Goal: Find specific page/section: Find specific page/section

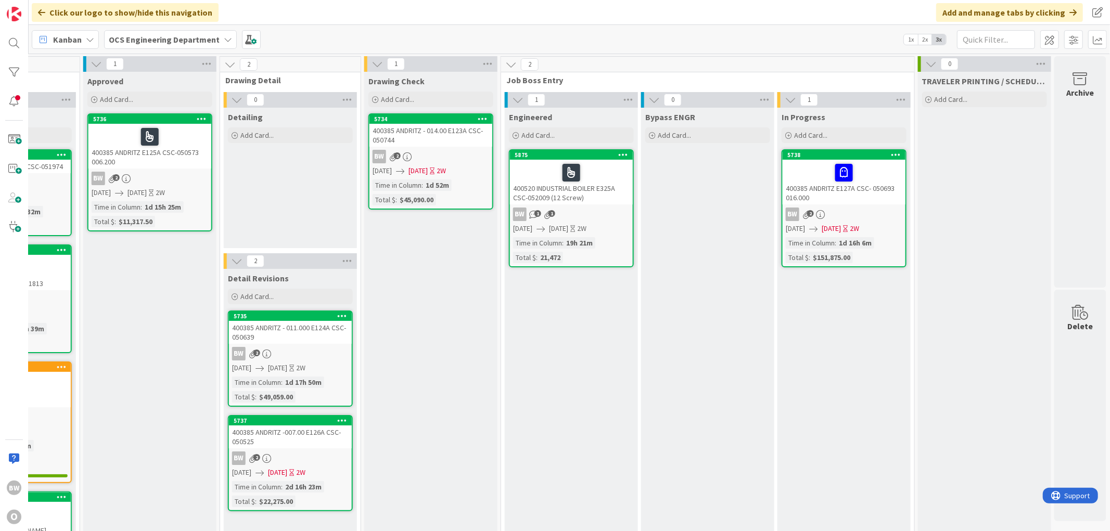
scroll to position [0, 792]
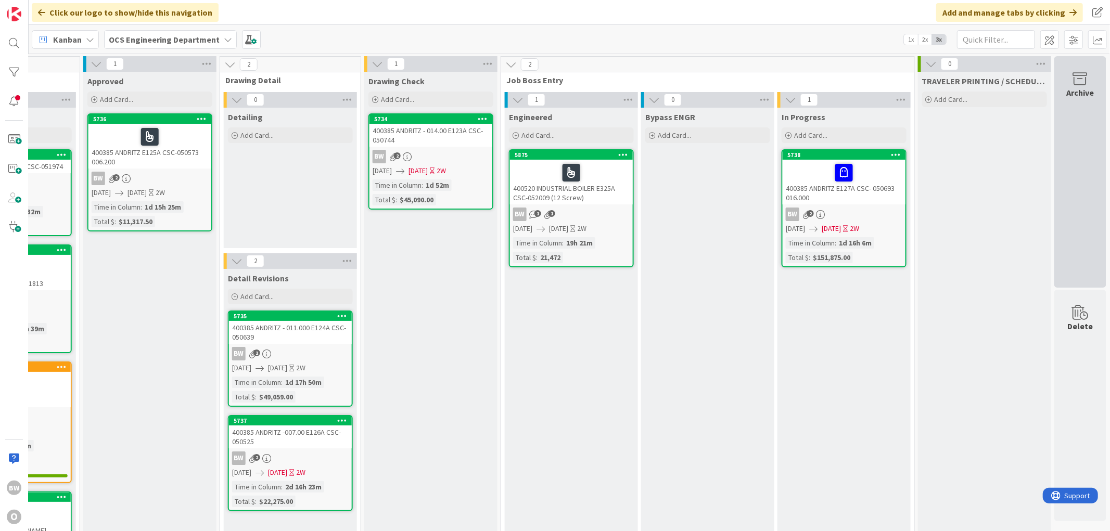
click at [501, 85] on icon at bounding box center [1080, 79] width 40 height 15
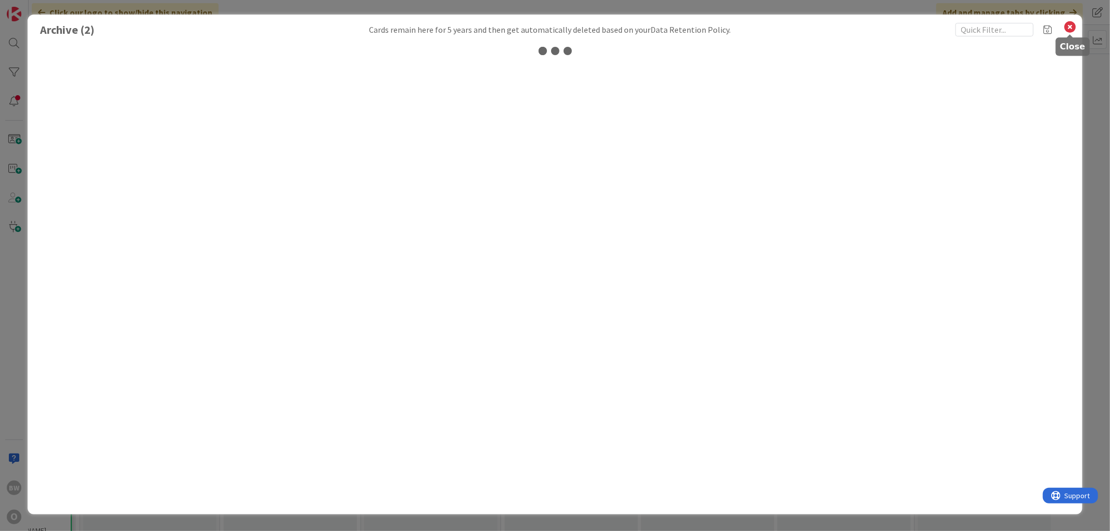
click at [501, 24] on icon at bounding box center [1070, 27] width 14 height 15
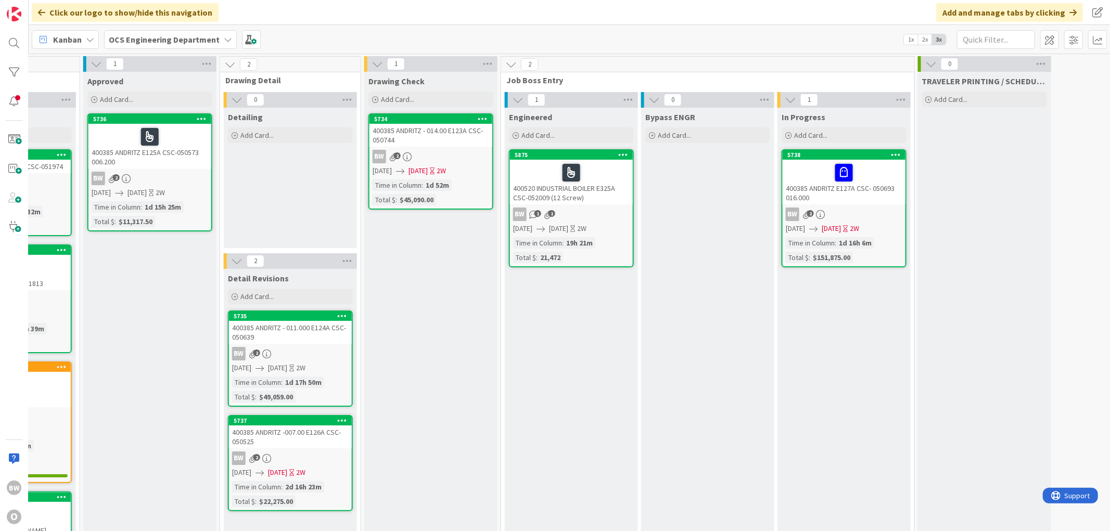
click at [501, 92] on div at bounding box center [1080, 134] width 52 height 156
click at [501, 72] on div at bounding box center [1080, 134] width 52 height 156
drag, startPoint x: 1074, startPoint y: 72, endPoint x: 1084, endPoint y: 80, distance: 12.9
click at [501, 80] on div at bounding box center [1080, 134] width 52 height 156
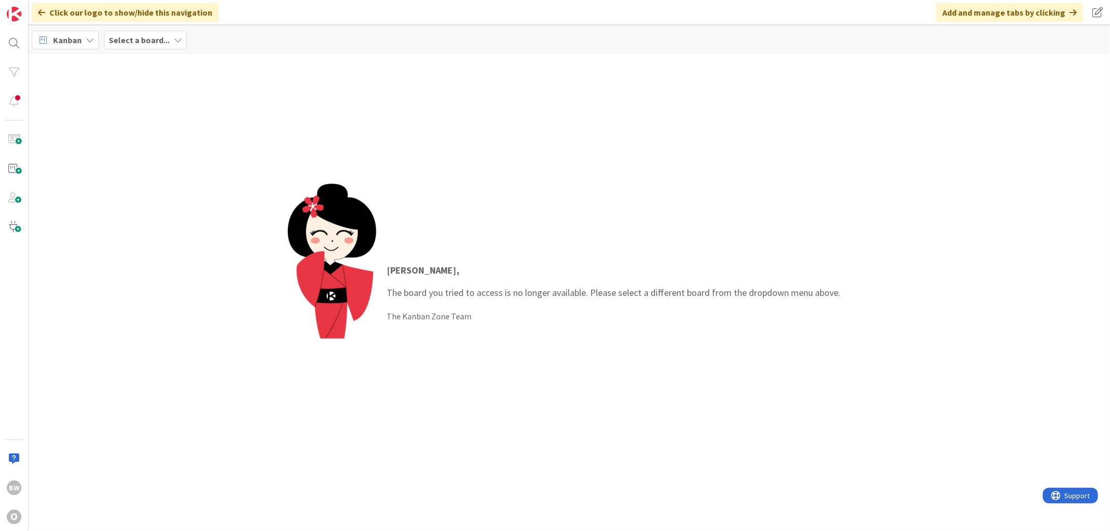
click at [133, 34] on span "Select a board..." at bounding box center [139, 40] width 61 height 12
click at [155, 132] on h4 "OCS Engineering Department" at bounding box center [178, 128] width 125 height 10
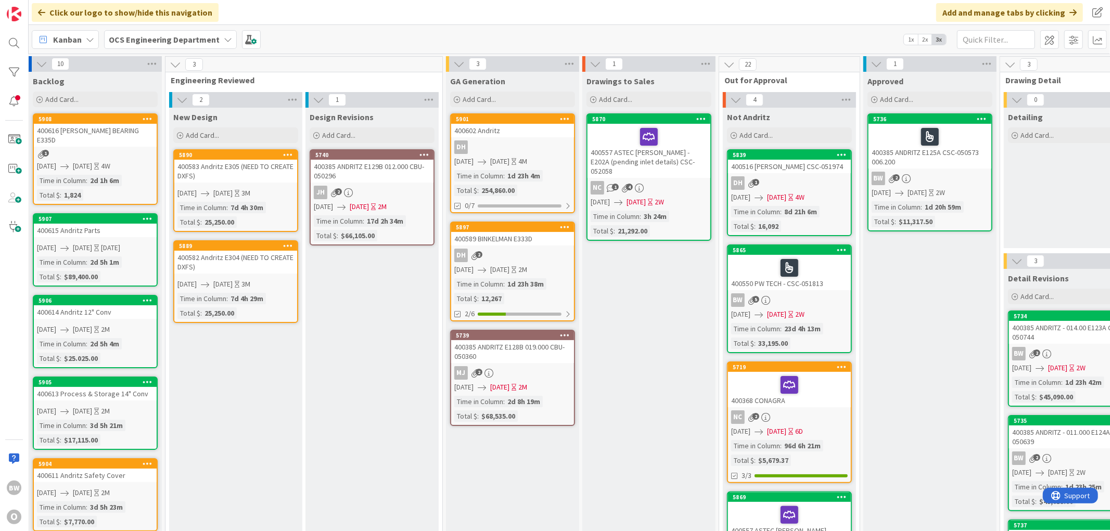
scroll to position [0, 792]
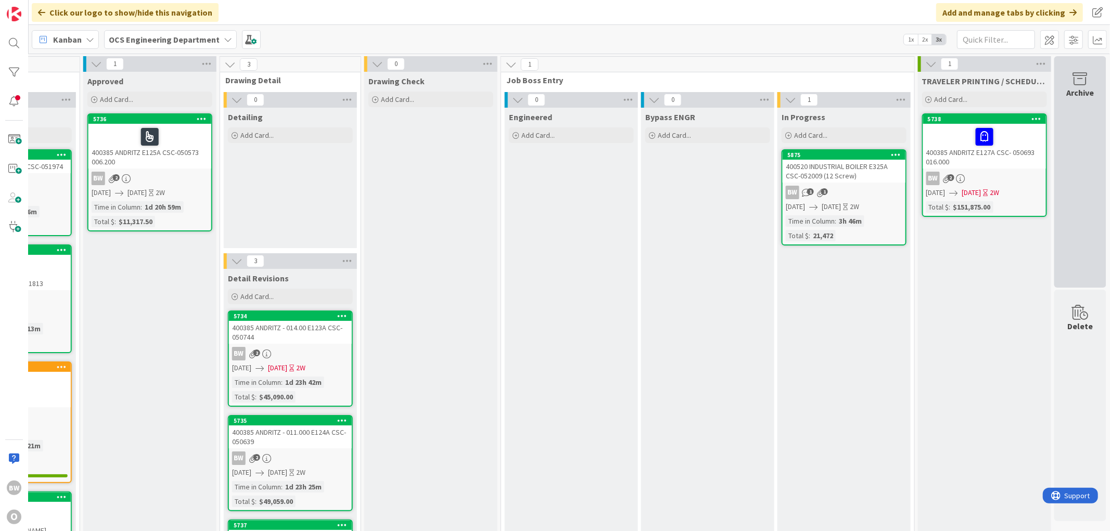
click at [1073, 86] on div "Archive" at bounding box center [1081, 92] width 28 height 12
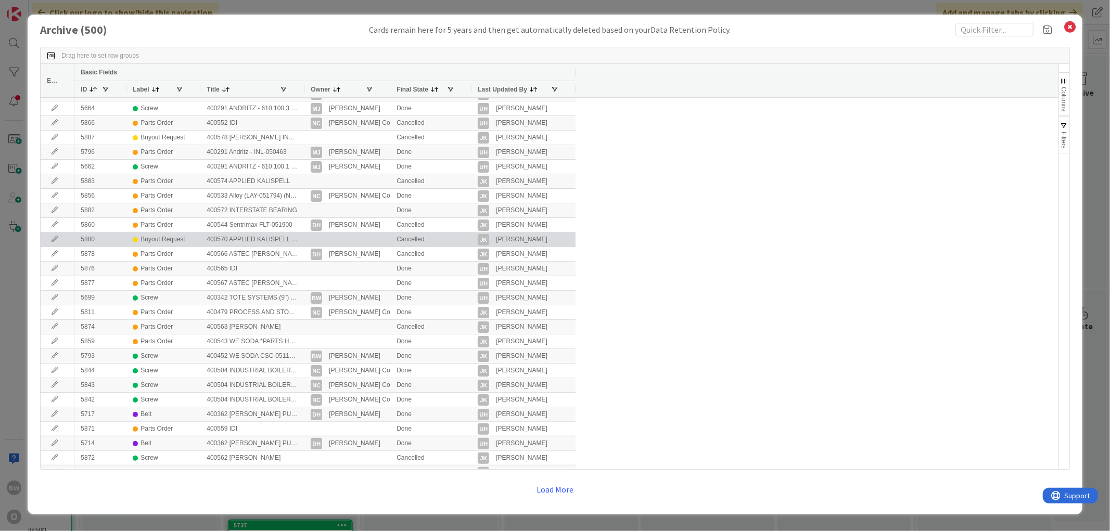
scroll to position [0, 0]
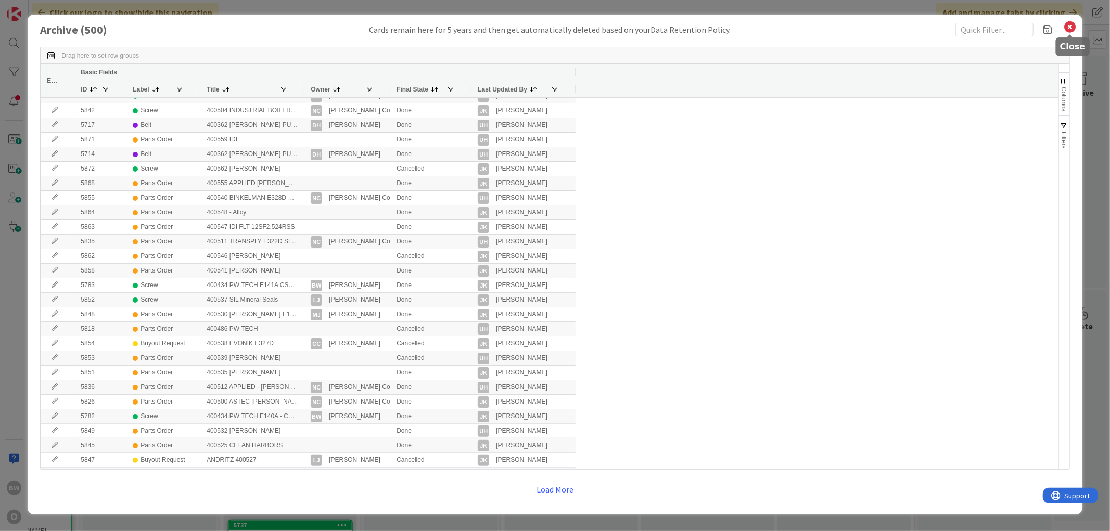
click at [1067, 29] on icon at bounding box center [1070, 27] width 14 height 15
